Goal: Information Seeking & Learning: Learn about a topic

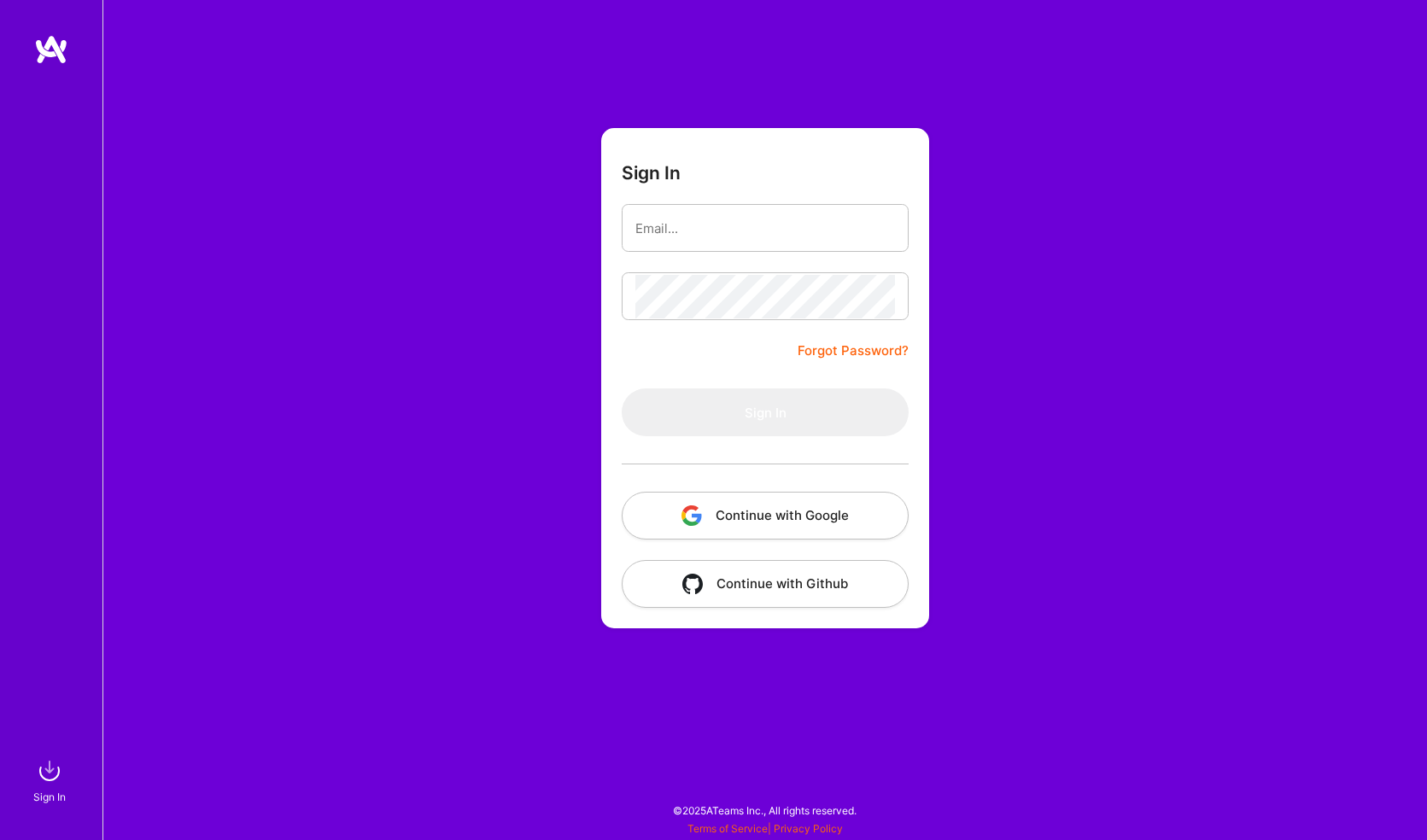
click at [761, 575] on button "Continue with Github" at bounding box center [766, 584] width 287 height 48
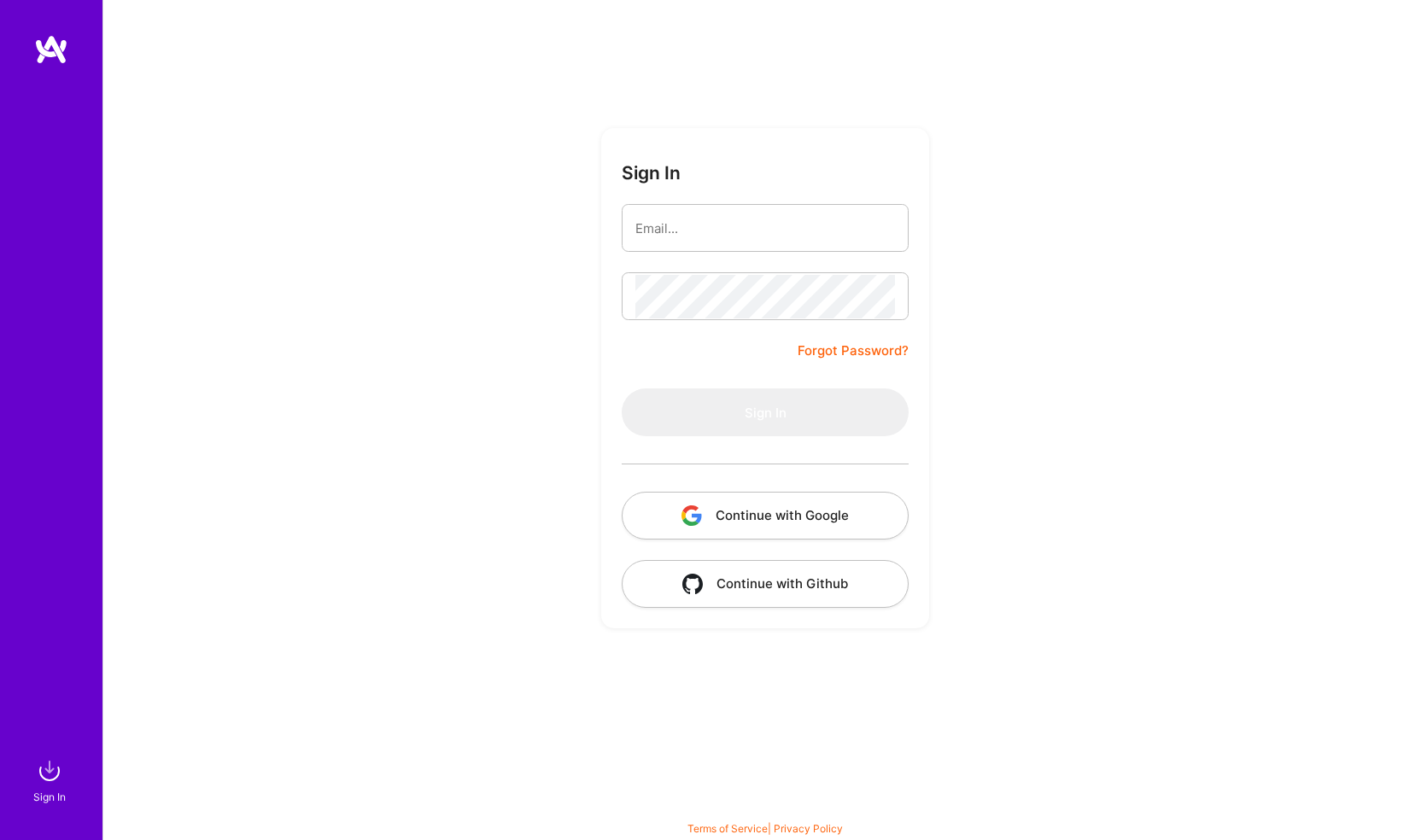
click at [746, 574] on button "Continue with Github" at bounding box center [766, 584] width 287 height 48
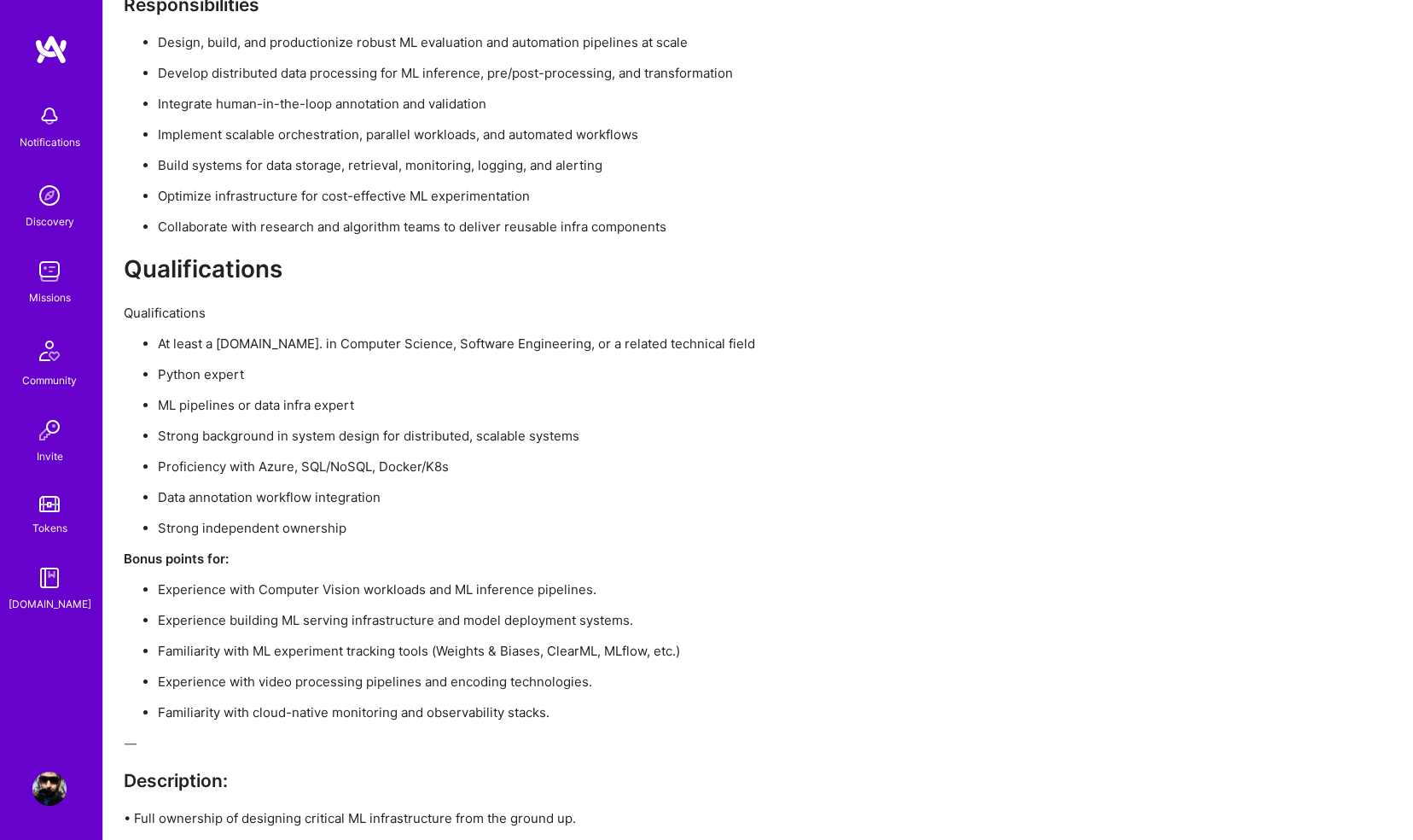
scroll to position [1683, 0]
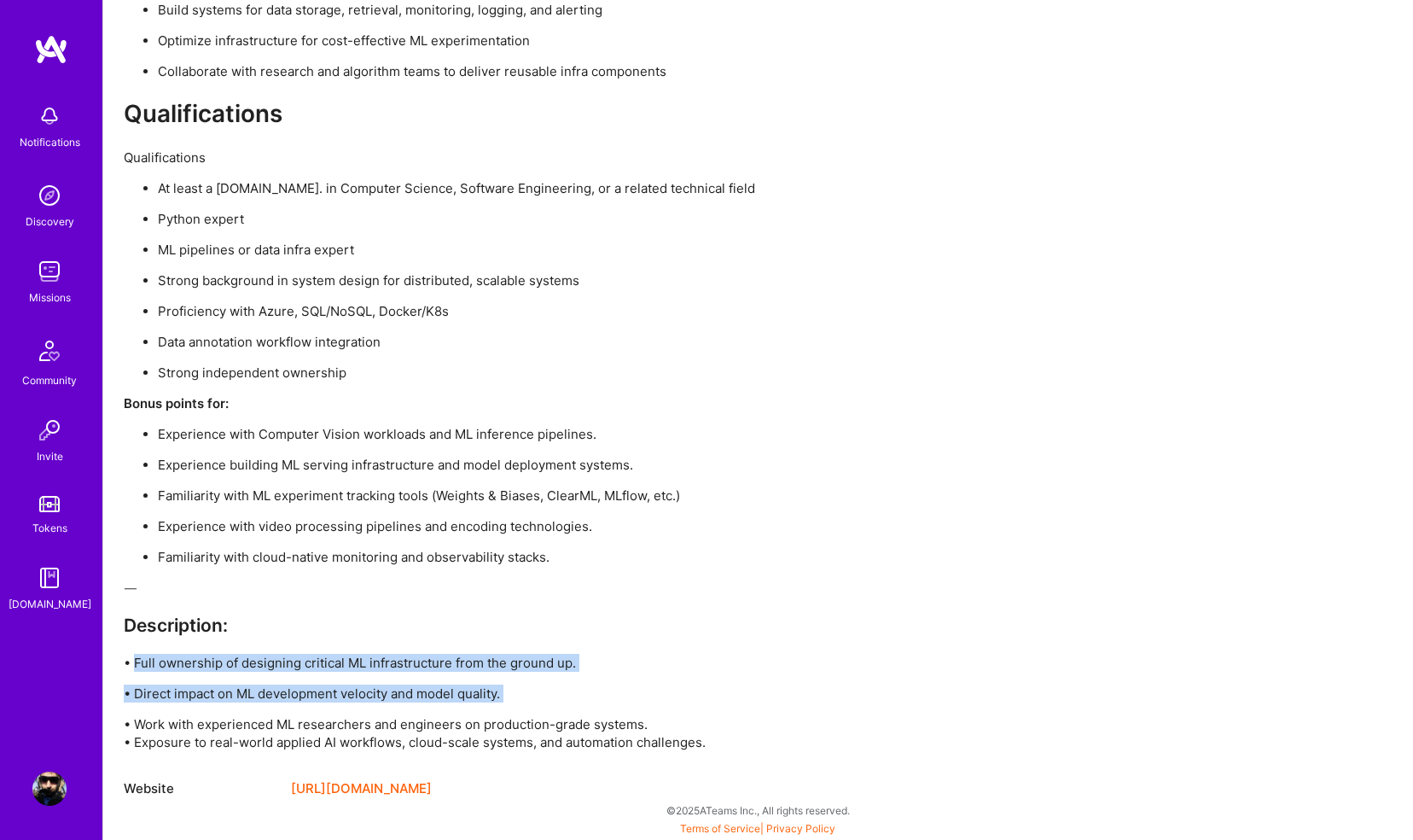
drag, startPoint x: 136, startPoint y: 661, endPoint x: 618, endPoint y: 708, distance: 484.3
click at [618, 708] on div "Our focus is on building reliable, scalable machine learning infrastructure to …" at bounding box center [635, 188] width 1025 height 1125
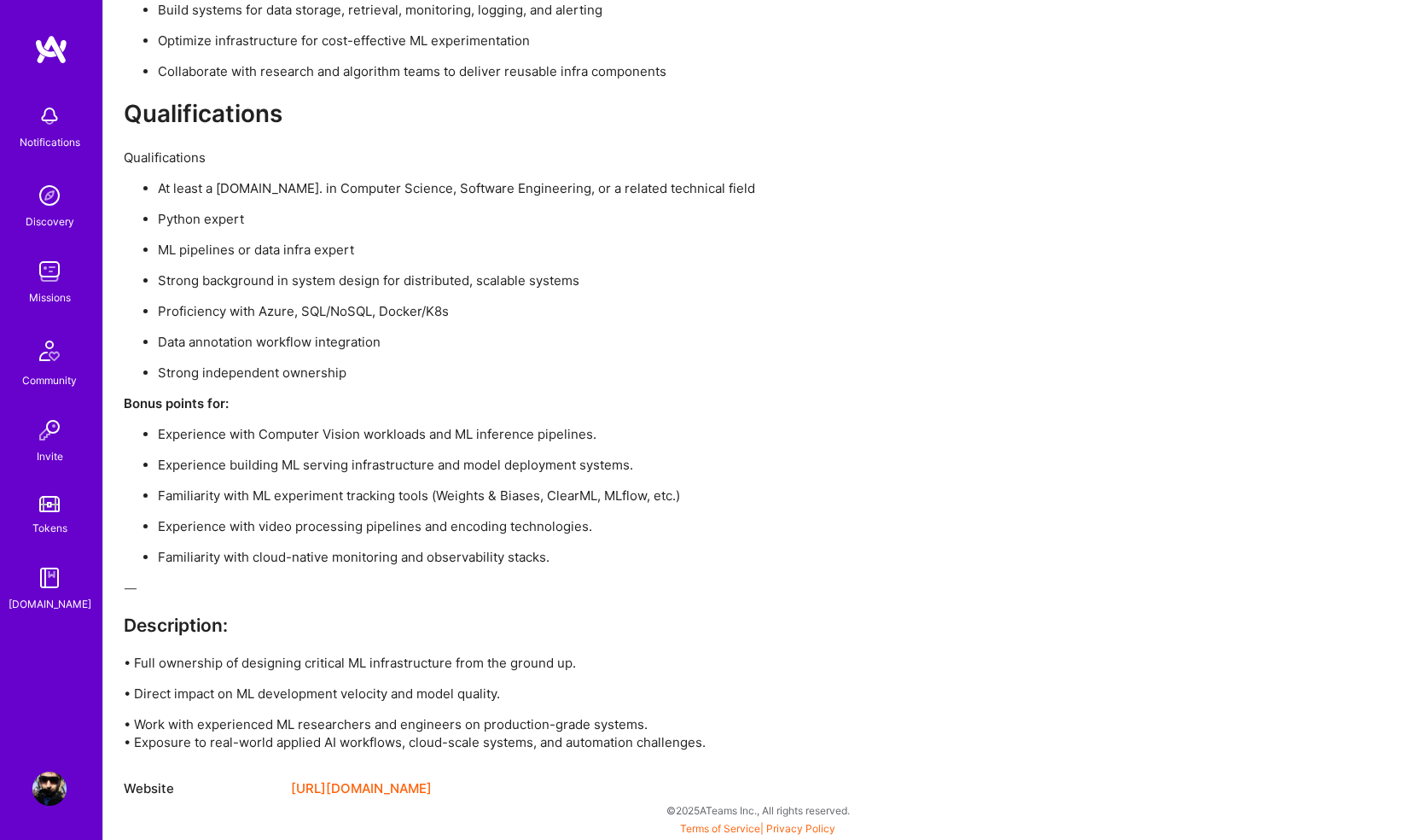
click at [609, 697] on p "• Direct impact on ML development velocity and model quality." at bounding box center [635, 694] width 1025 height 18
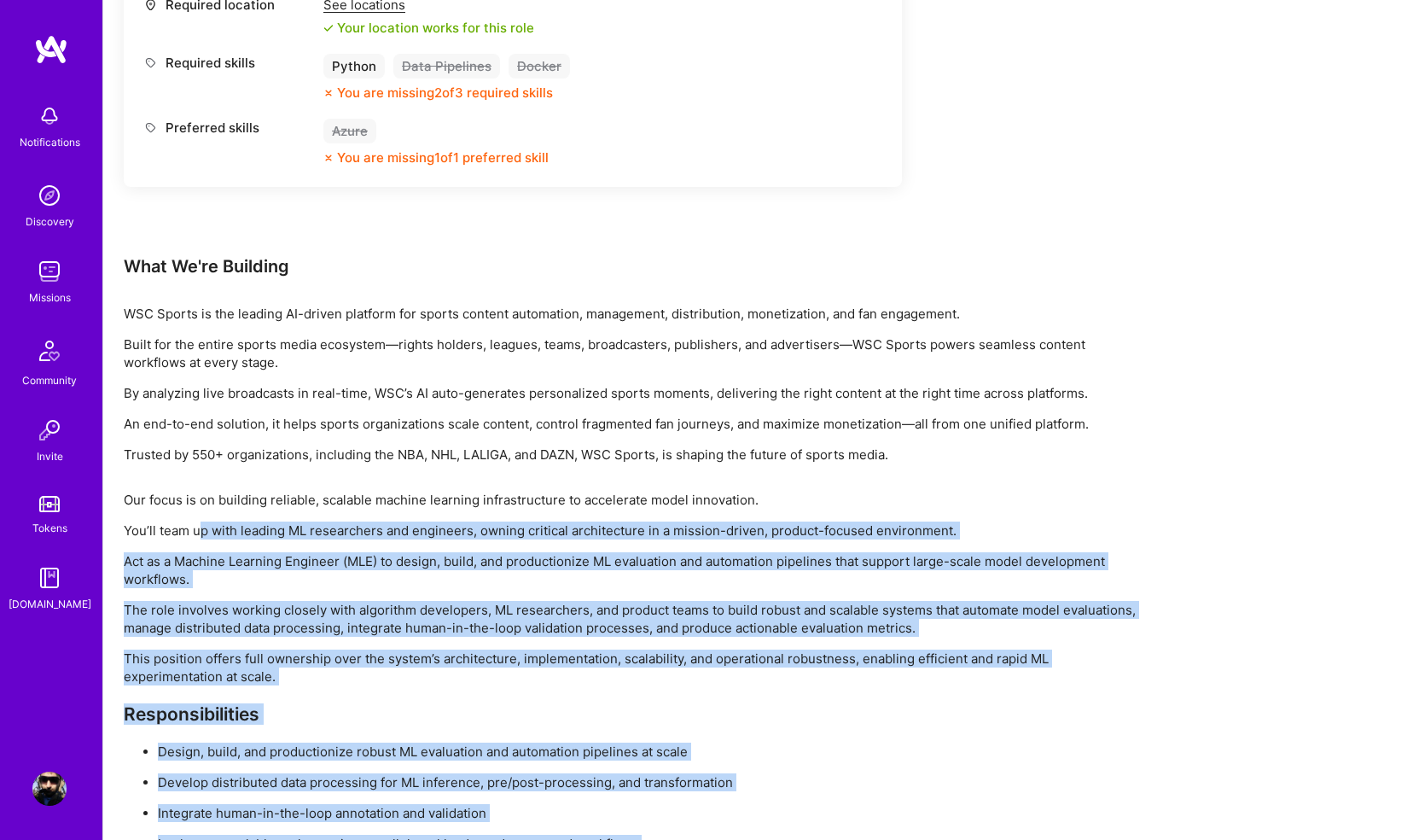
scroll to position [855, 0]
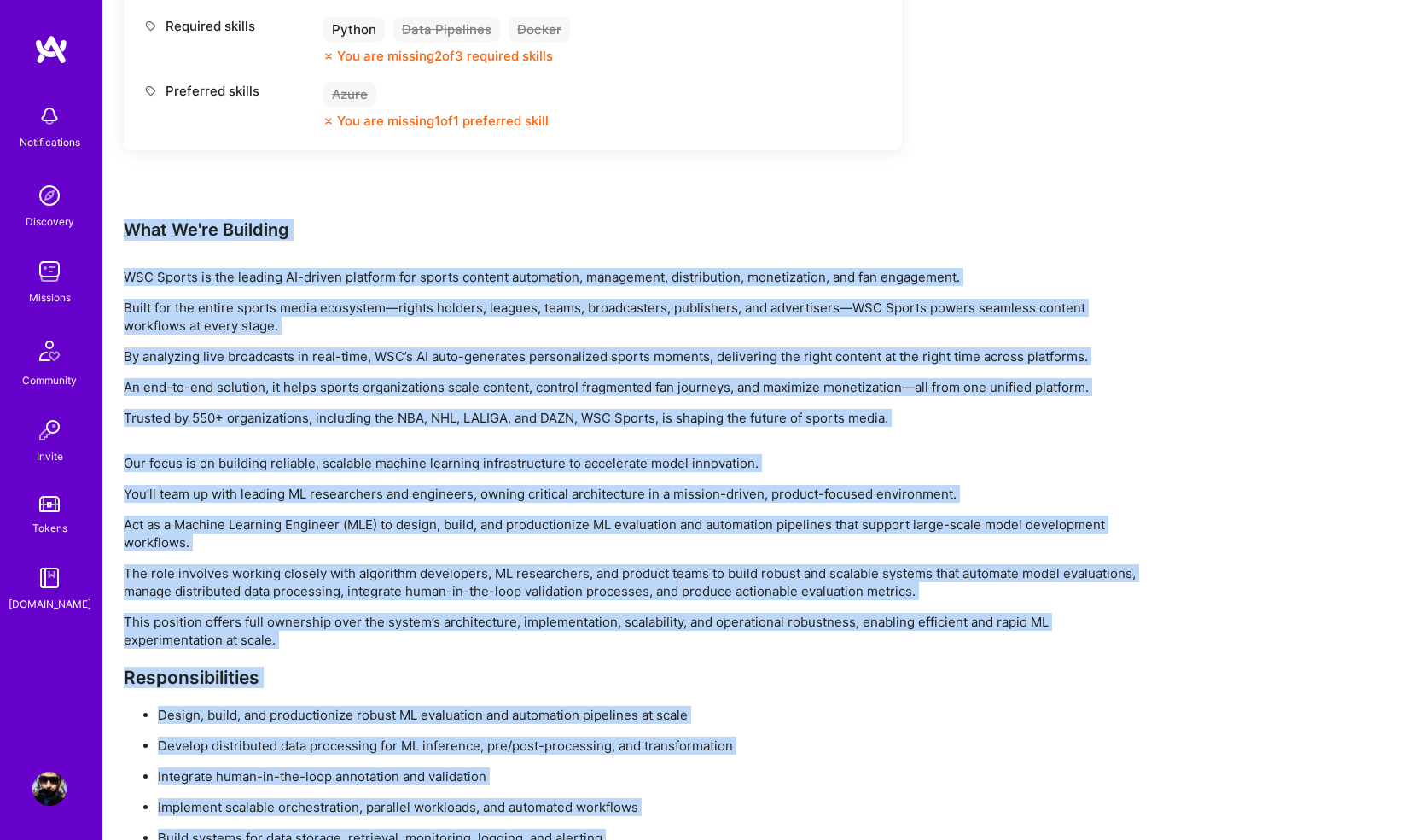
drag, startPoint x: 714, startPoint y: 738, endPoint x: 112, endPoint y: 223, distance: 792.2
click at [112, 223] on div "Earn tokens for inviting a new [PERSON_NAME] to this mission Do you know the pe…" at bounding box center [759, 520] width 1311 height 2294
copy div "Lore Ip'do Sitametc ADI Elitse do eiu tempori UT-labore etdolore mag aliqua eni…"
click at [764, 283] on p "WSC Sports is the leading AI-driven platform for sports content automation, man…" at bounding box center [635, 276] width 1025 height 18
